Goal: Find specific page/section: Find specific page/section

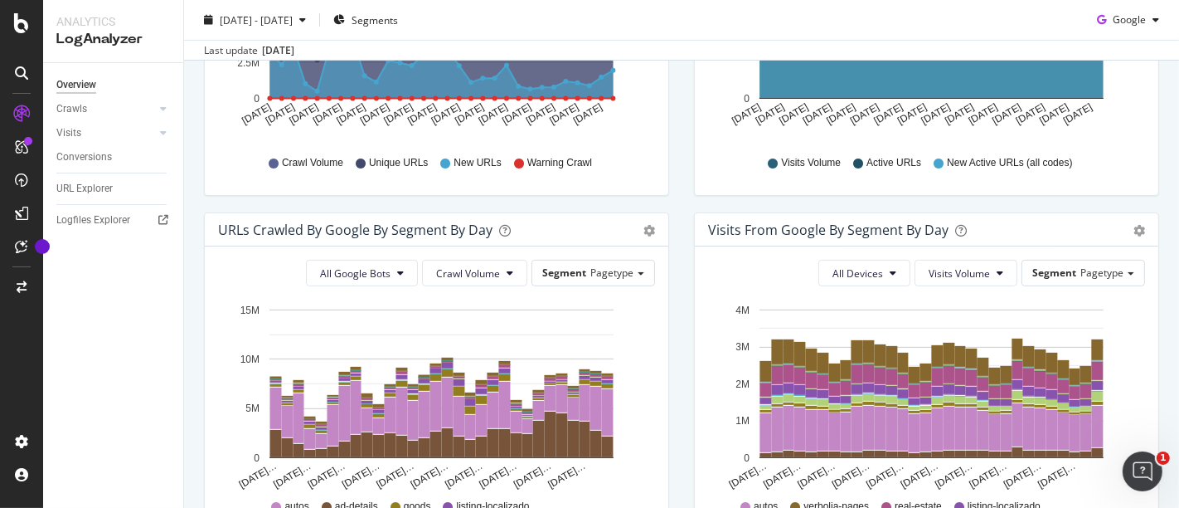
scroll to position [319, 0]
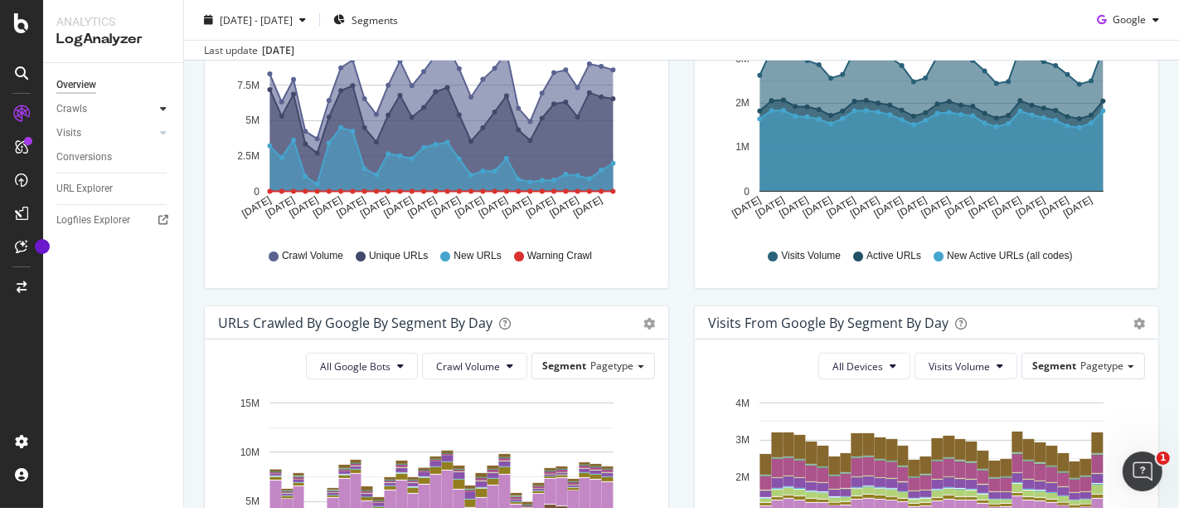
click at [161, 104] on icon at bounding box center [163, 109] width 7 height 10
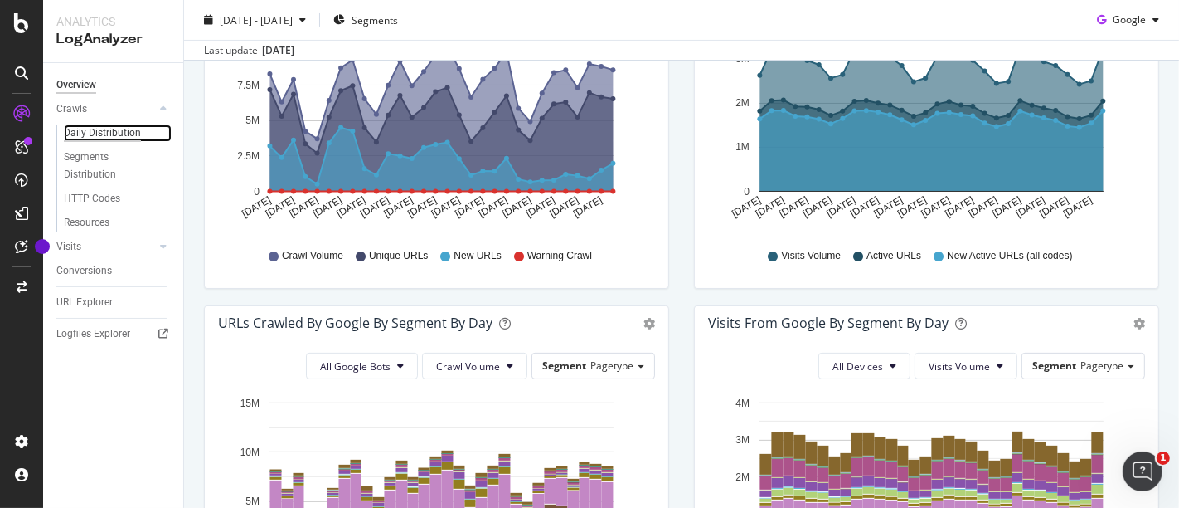
click at [87, 136] on div "Daily Distribution" at bounding box center [102, 132] width 77 height 17
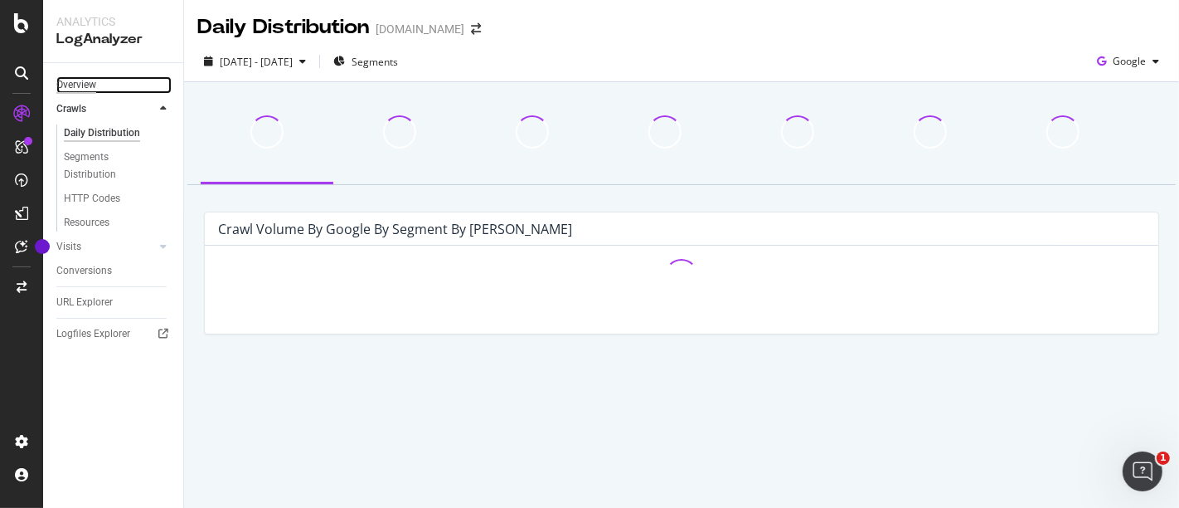
click at [73, 85] on div "Overview" at bounding box center [76, 84] width 40 height 17
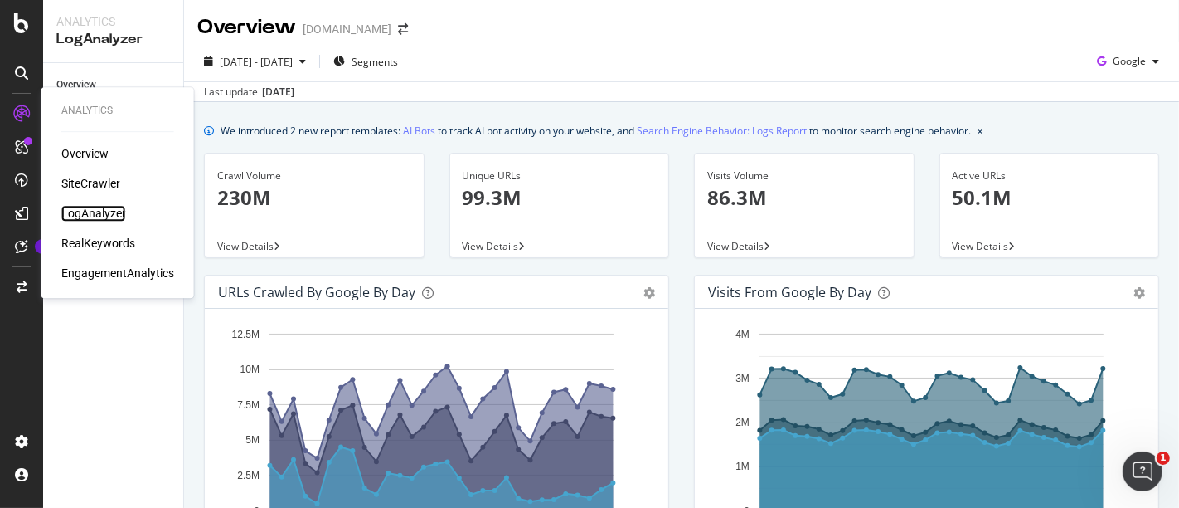
click at [93, 210] on div "LogAnalyzer" at bounding box center [93, 213] width 65 height 17
